Goal: Task Accomplishment & Management: Manage account settings

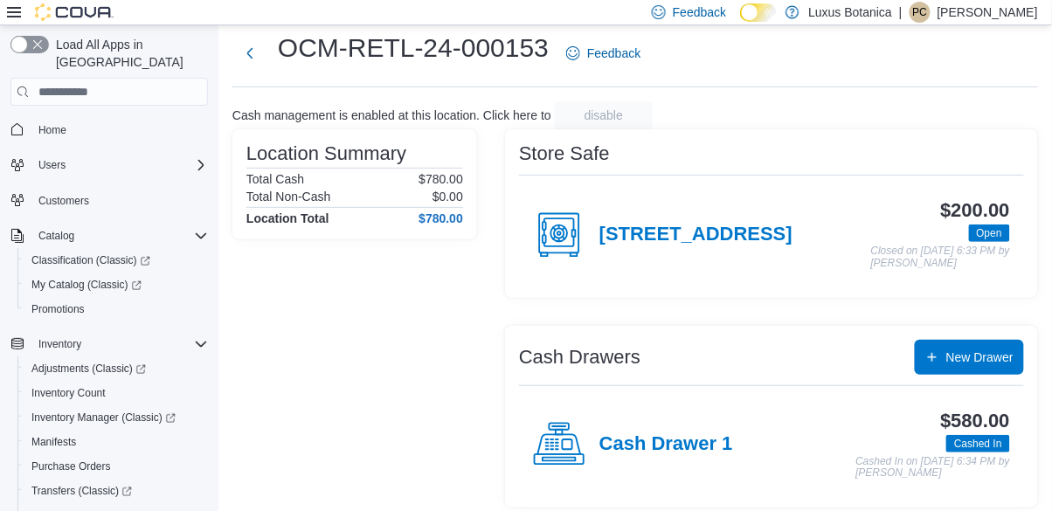
scroll to position [56, 0]
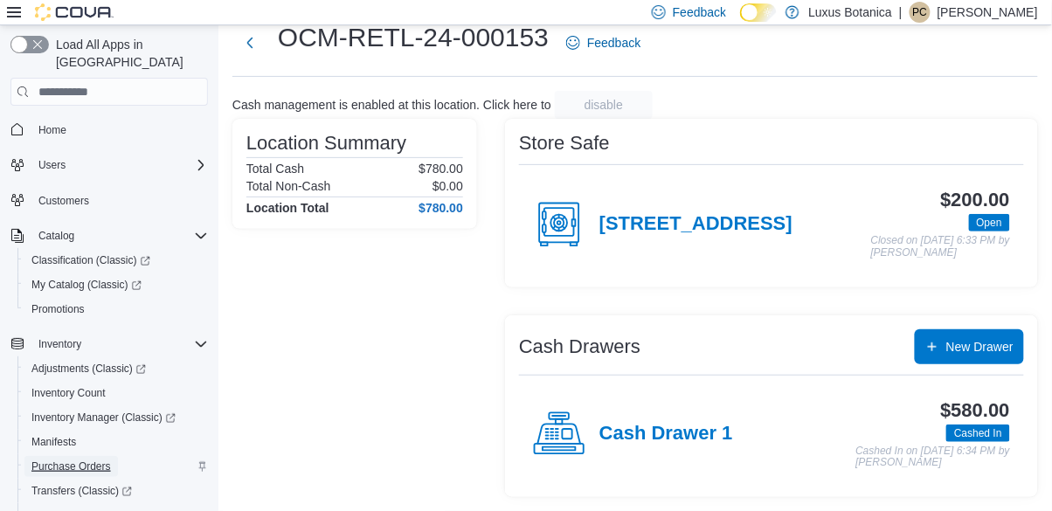
click at [108, 459] on span "Purchase Orders" at bounding box center [70, 466] width 79 height 14
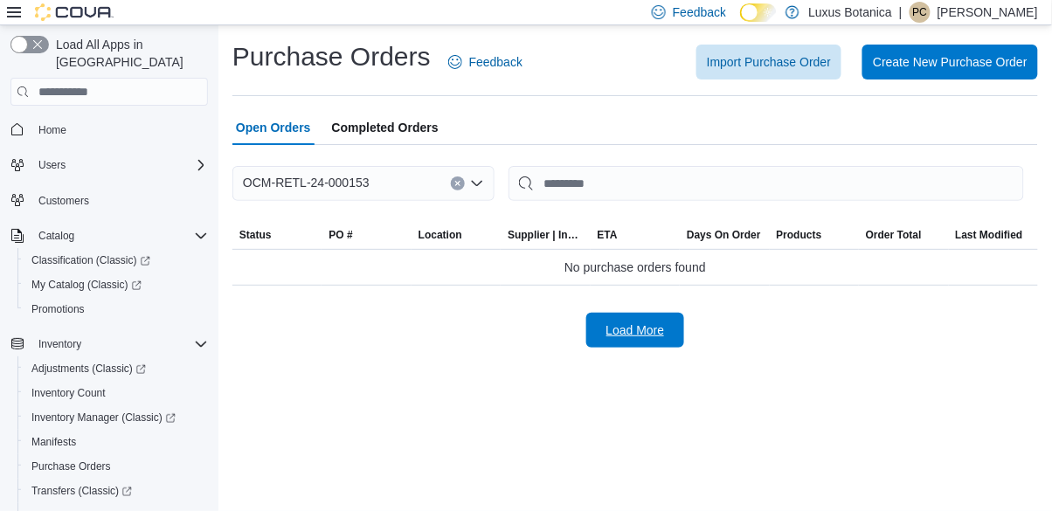
click at [657, 321] on span "Load More" at bounding box center [635, 329] width 59 height 17
click at [357, 172] on span "OCM-RETL-24-000153" at bounding box center [306, 182] width 127 height 21
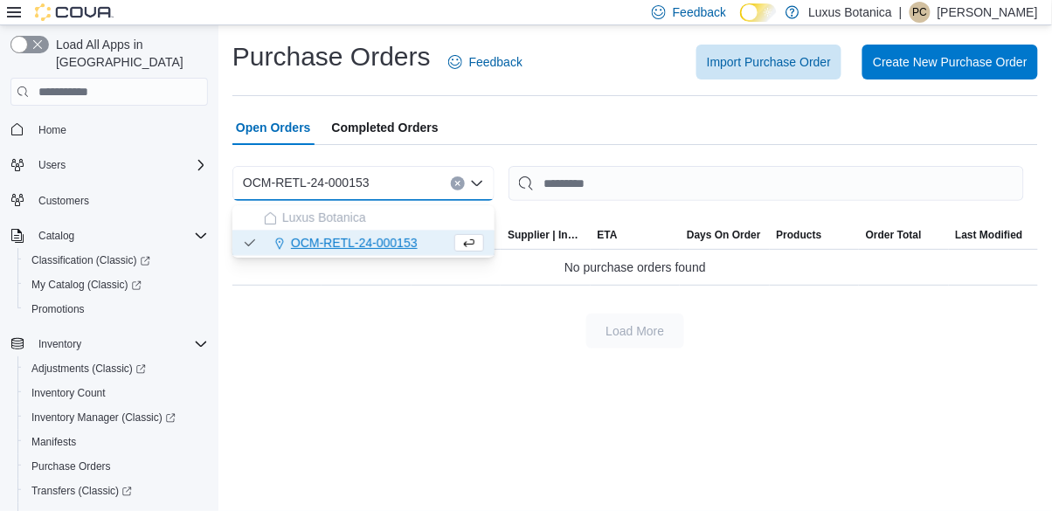
click at [442, 234] on div "OCM-RETL-24-000153" at bounding box center [357, 242] width 187 height 17
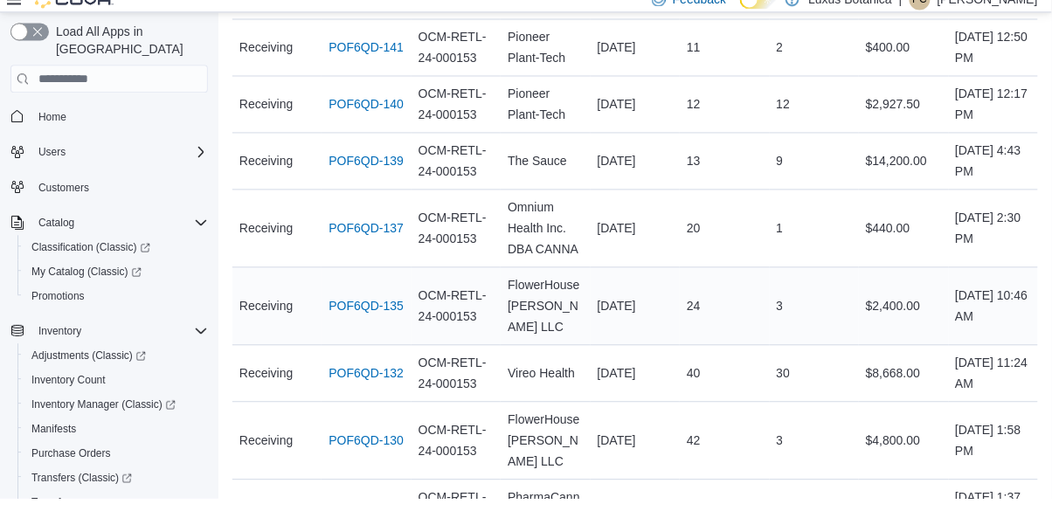
scroll to position [699, 0]
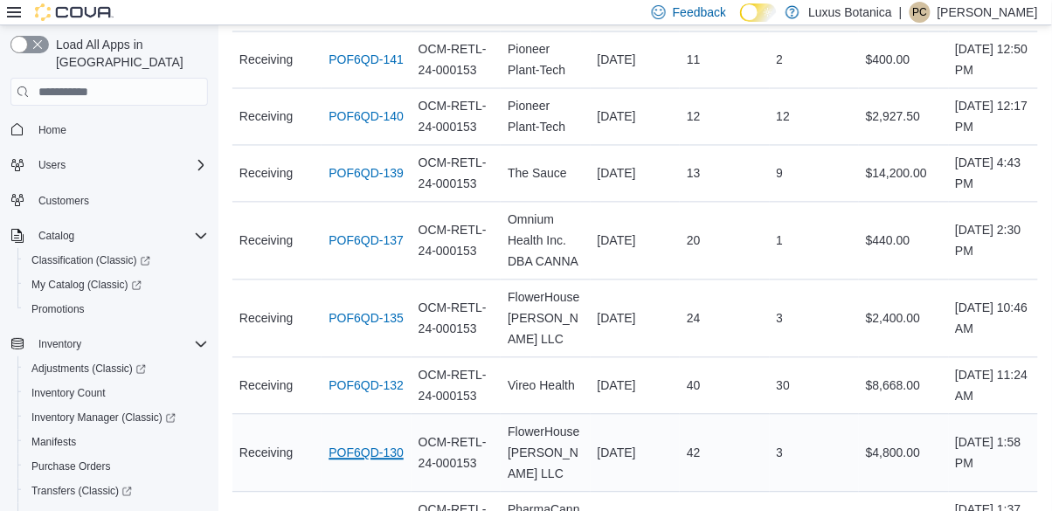
click at [370, 443] on link "POF6QD-130" at bounding box center [365, 453] width 75 height 21
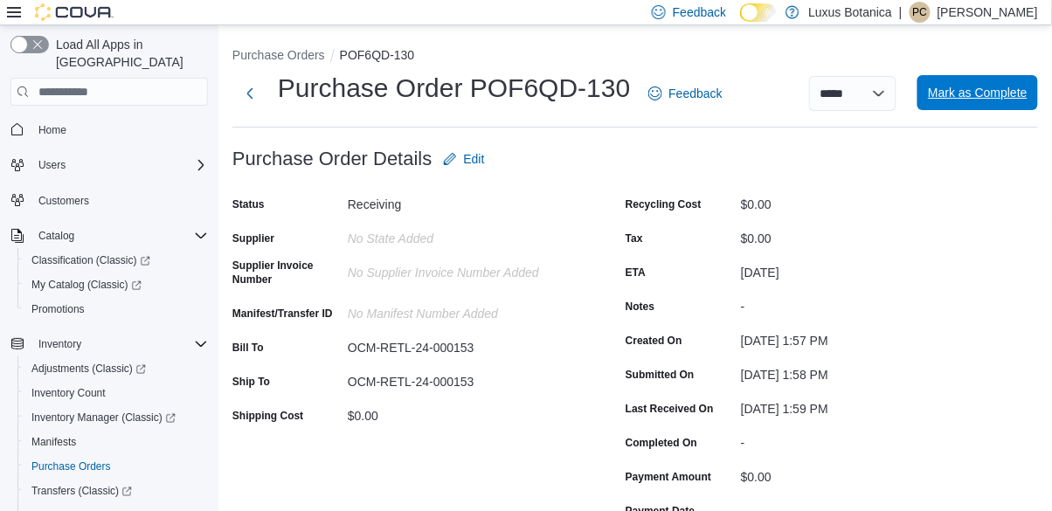
click at [970, 99] on span "Mark as Complete" at bounding box center [978, 92] width 100 height 17
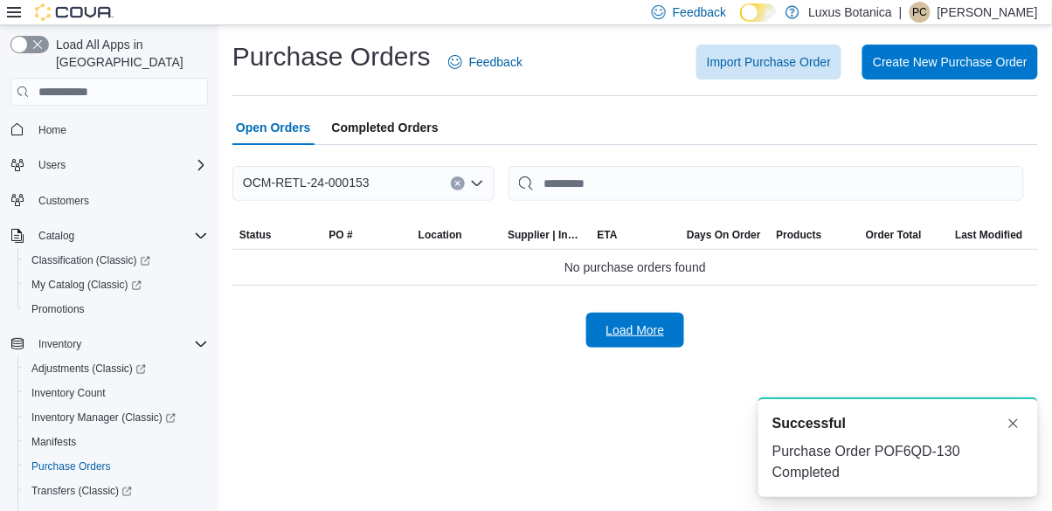
click at [634, 337] on span "Load More" at bounding box center [635, 329] width 59 height 17
click at [614, 327] on span "Load More" at bounding box center [635, 329] width 59 height 17
click at [409, 174] on div "OCM-RETL-24-000153" at bounding box center [363, 183] width 262 height 35
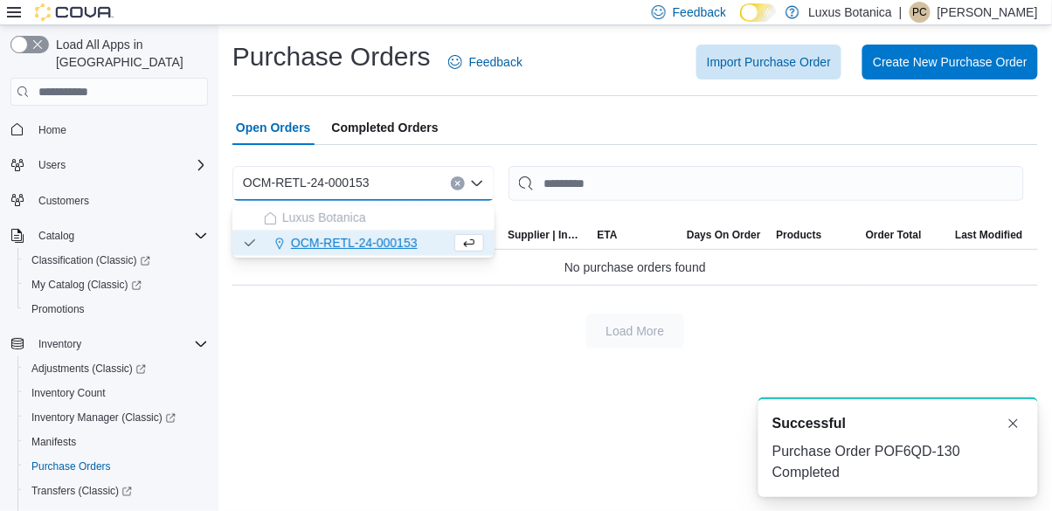
click at [442, 242] on div "OCM-RETL-24-000153" at bounding box center [357, 242] width 187 height 17
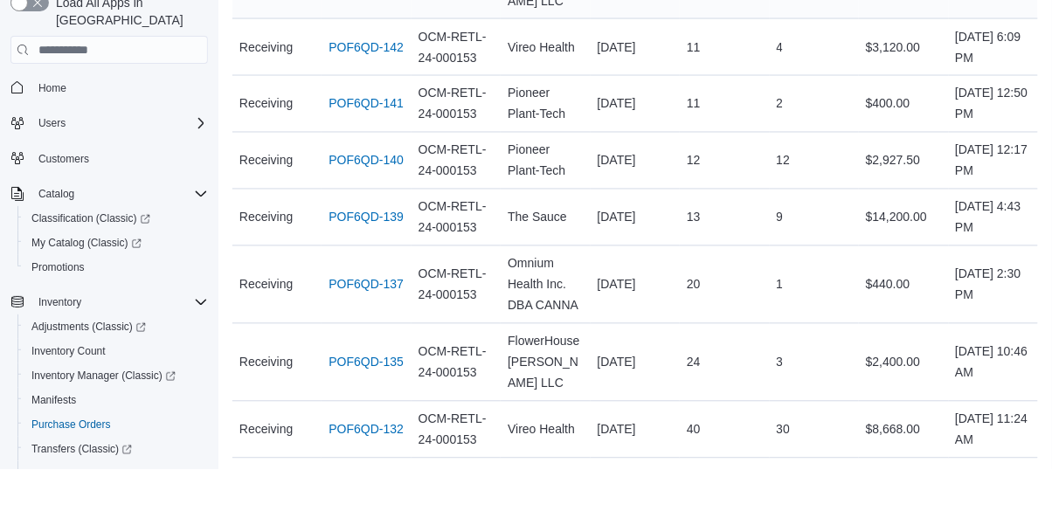
scroll to position [656, 0]
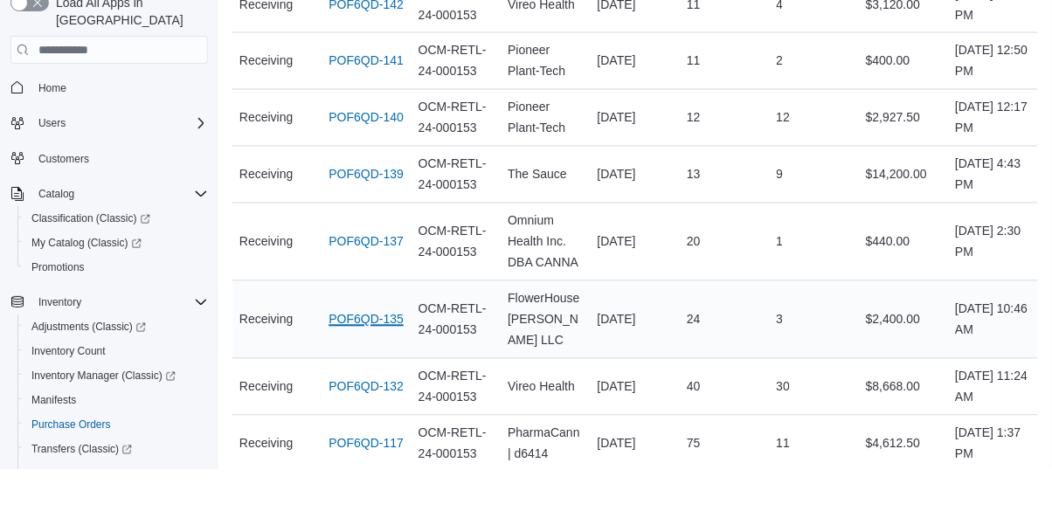
click at [377, 257] on tbody "Status Receiving PO # POF6QD-149 Location OCM-RETL-24-000153 Supplier | Invoice…" at bounding box center [634, 54] width 805 height 921
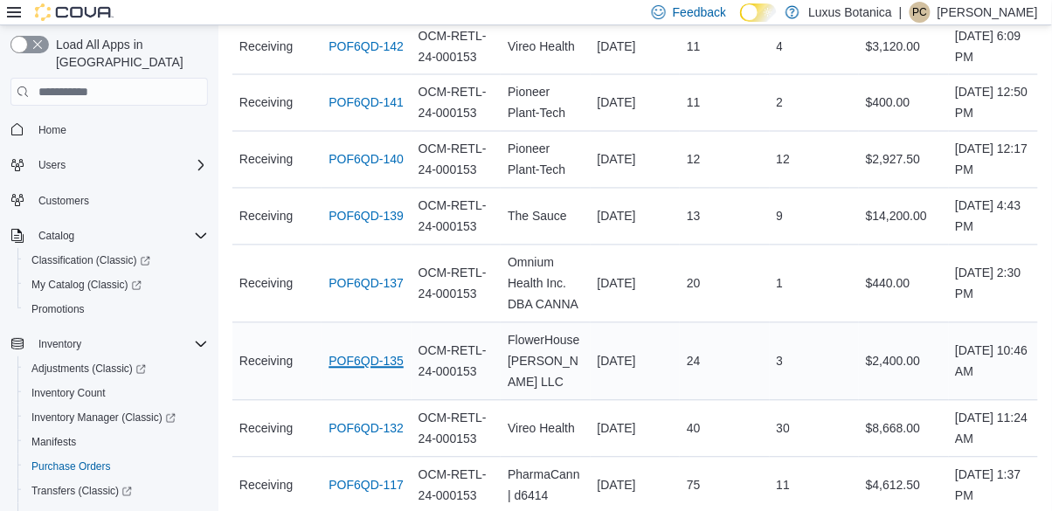
click at [371, 351] on link "POF6QD-135" at bounding box center [365, 361] width 75 height 21
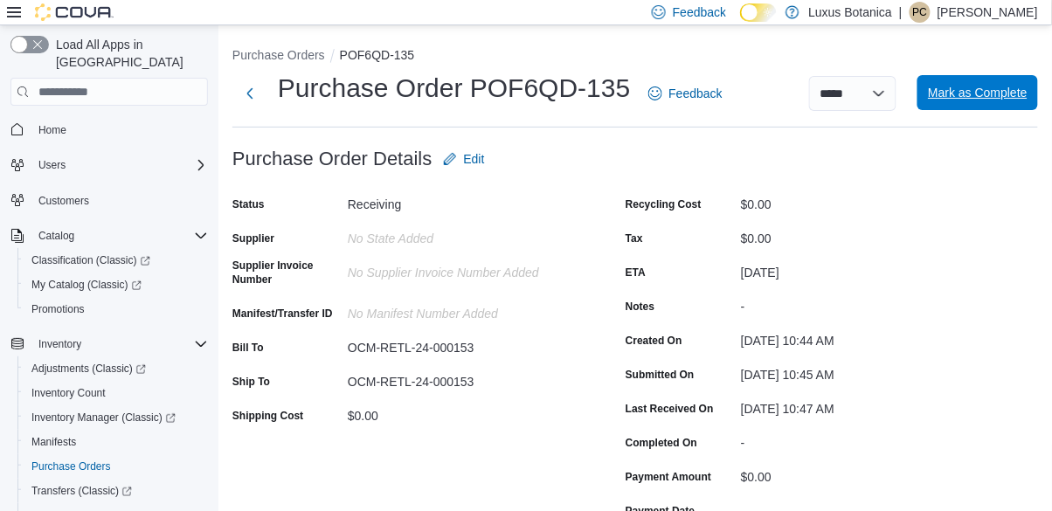
click at [984, 97] on span "Mark as Complete" at bounding box center [978, 92] width 100 height 17
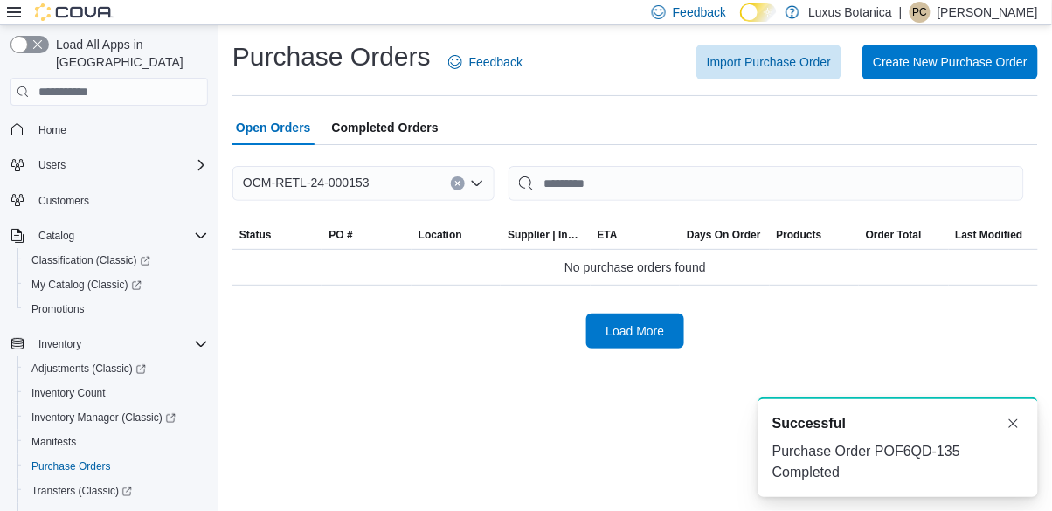
click at [402, 184] on div "OCM-RETL-24-000153" at bounding box center [363, 183] width 262 height 35
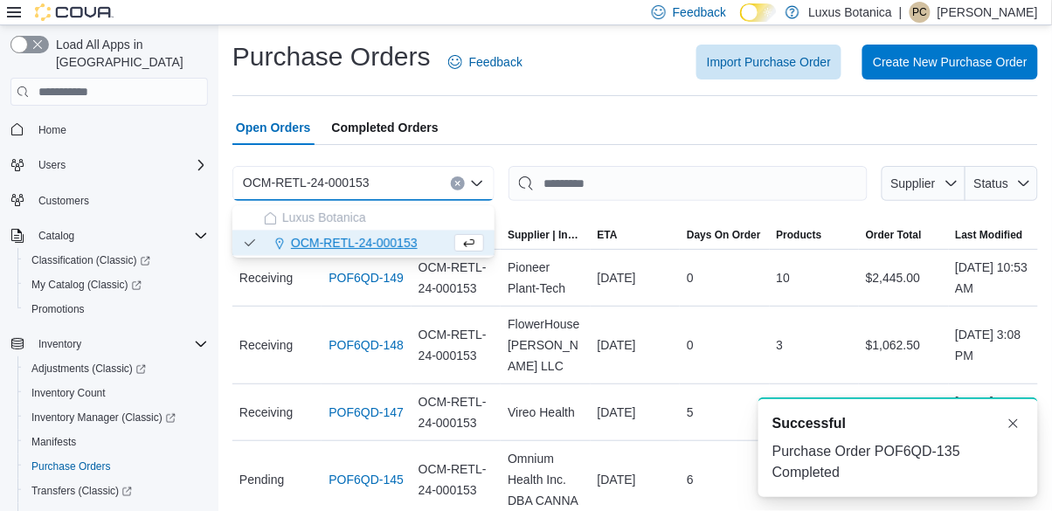
click at [389, 237] on span "OCM-RETL-24-000153" at bounding box center [354, 242] width 127 height 17
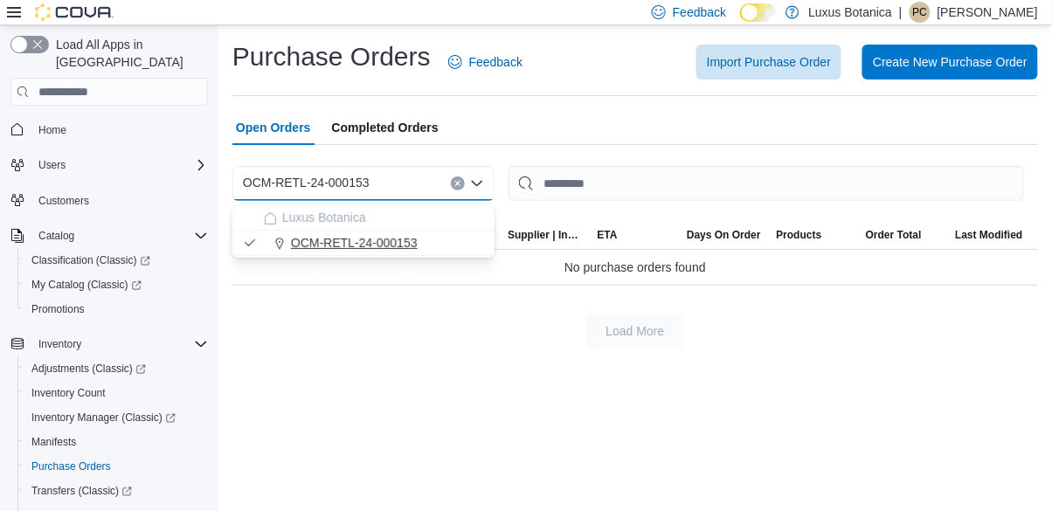
click at [395, 239] on span "OCM-RETL-24-000153" at bounding box center [354, 242] width 127 height 17
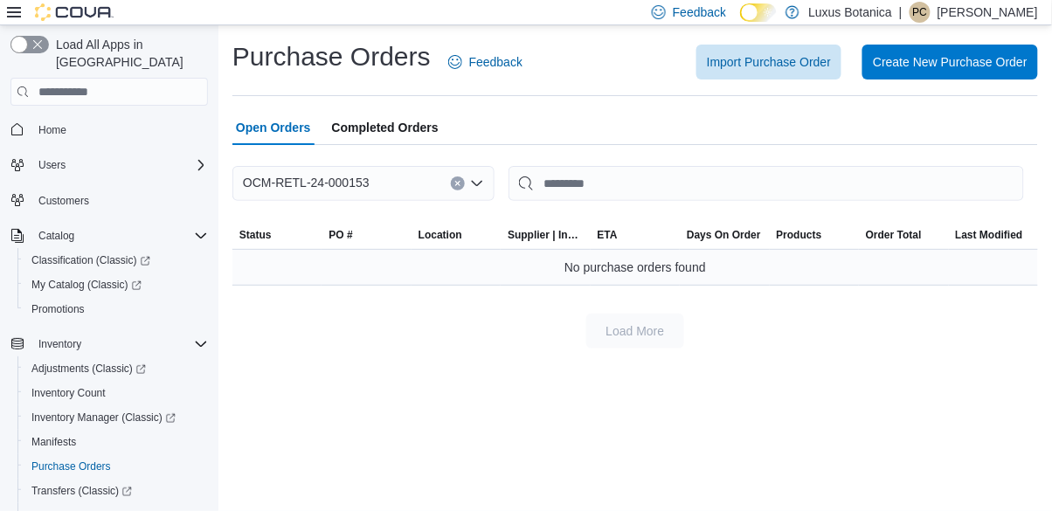
click at [546, 285] on div "No purchase orders found" at bounding box center [634, 267] width 805 height 35
click at [394, 196] on div "OCM-RETL-24-000153" at bounding box center [363, 183] width 262 height 35
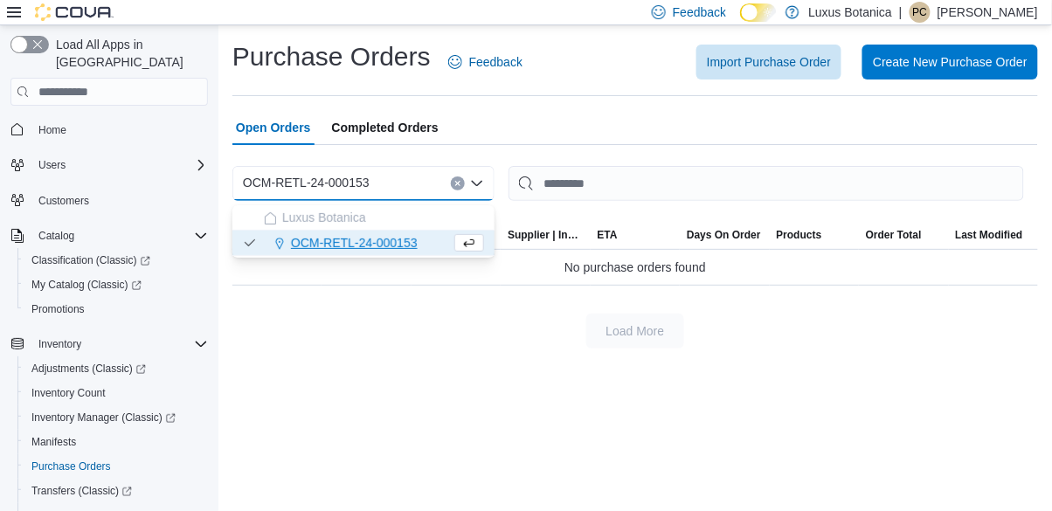
click at [422, 246] on div "OCM-RETL-24-000153" at bounding box center [357, 242] width 187 height 17
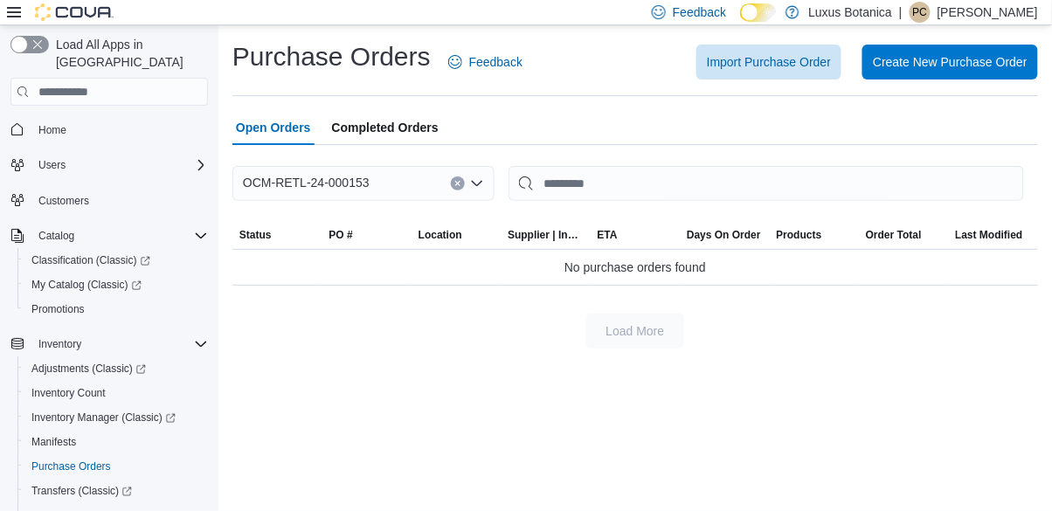
click at [446, 295] on div at bounding box center [634, 300] width 805 height 28
click at [372, 186] on div "OCM-RETL-24-000153" at bounding box center [363, 183] width 262 height 35
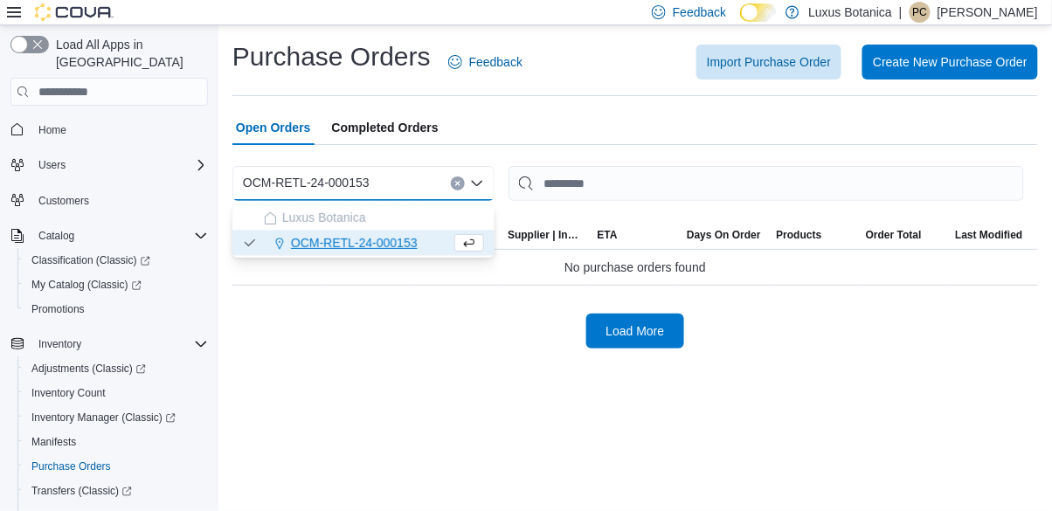
click at [405, 245] on span "OCM-RETL-24-000153" at bounding box center [354, 242] width 127 height 17
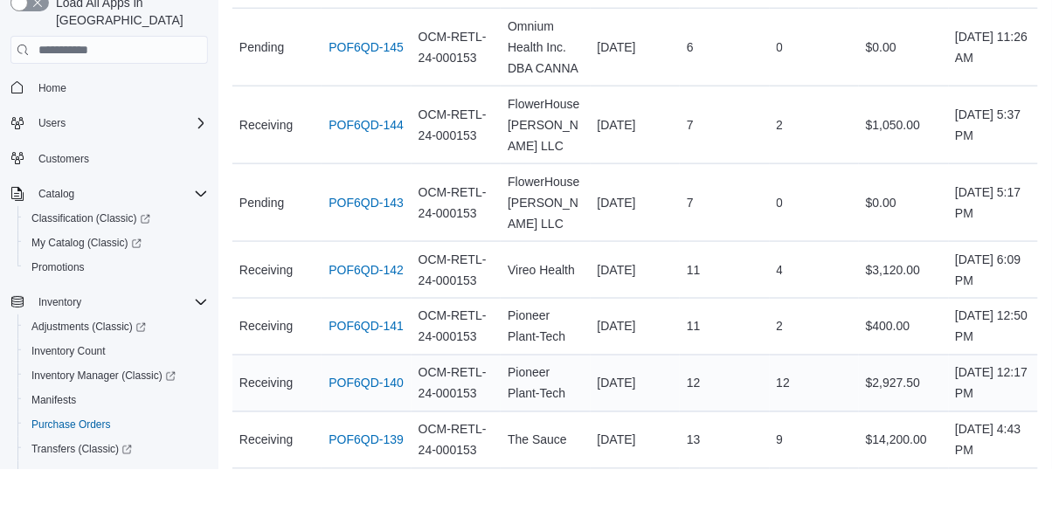
scroll to position [599, 0]
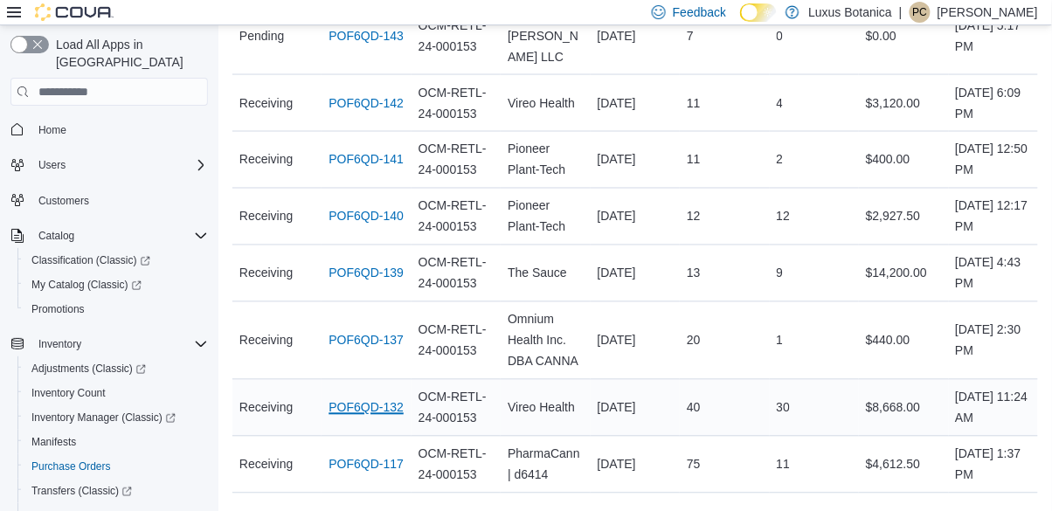
click at [368, 301] on tbody "Status Receiving PO # POF6QD-149 Location OCM-RETL-24-000153 Supplier | Invoice…" at bounding box center [634, 72] width 805 height 843
click at [374, 397] on link "POF6QD-132" at bounding box center [365, 407] width 75 height 21
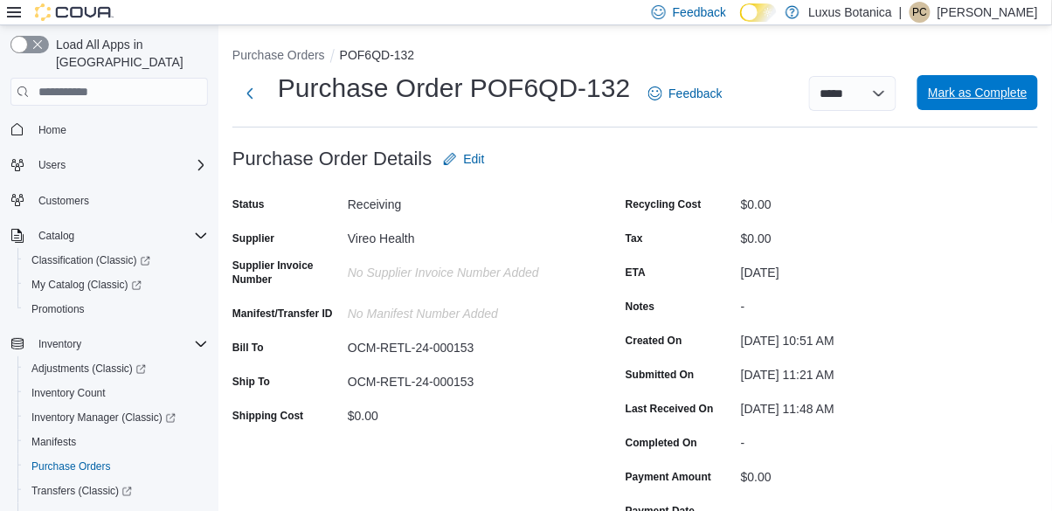
click at [959, 100] on span "Mark as Complete" at bounding box center [978, 92] width 100 height 17
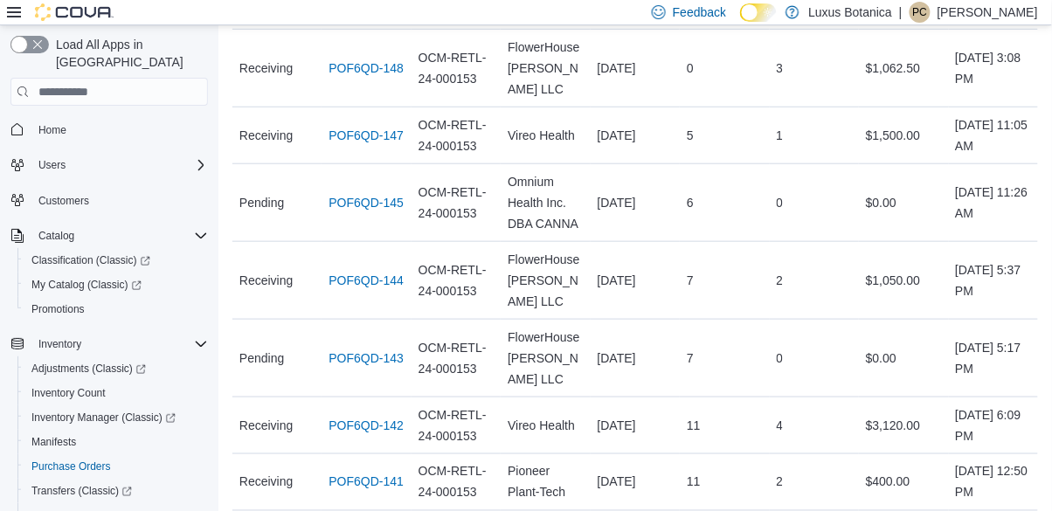
scroll to position [542, 0]
